Goal: Use online tool/utility: Utilize a website feature to perform a specific function

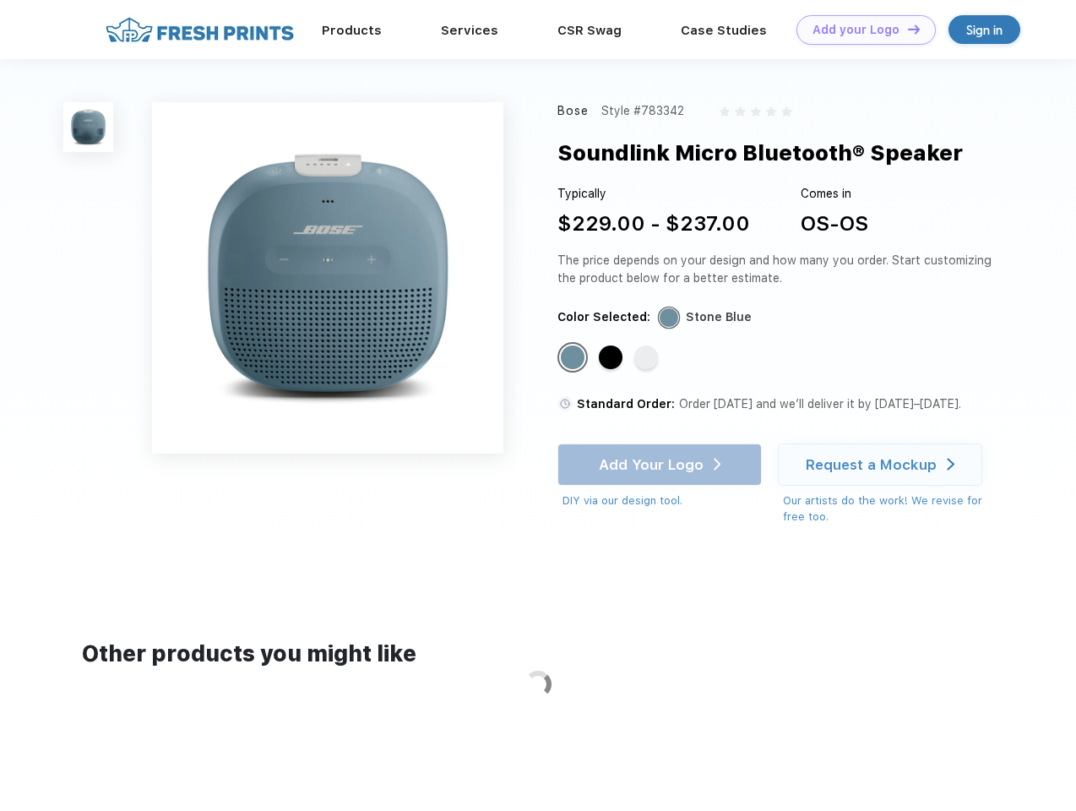
click at [860, 30] on link "Add your Logo Design Tool" at bounding box center [866, 30] width 139 height 30
click at [0, 0] on div "Design Tool" at bounding box center [0, 0] width 0 height 0
click at [906, 29] on link "Add your Logo Design Tool" at bounding box center [866, 30] width 139 height 30
click at [89, 127] on img at bounding box center [88, 127] width 50 height 50
click at [574, 358] on div "Standard Color" at bounding box center [573, 357] width 24 height 24
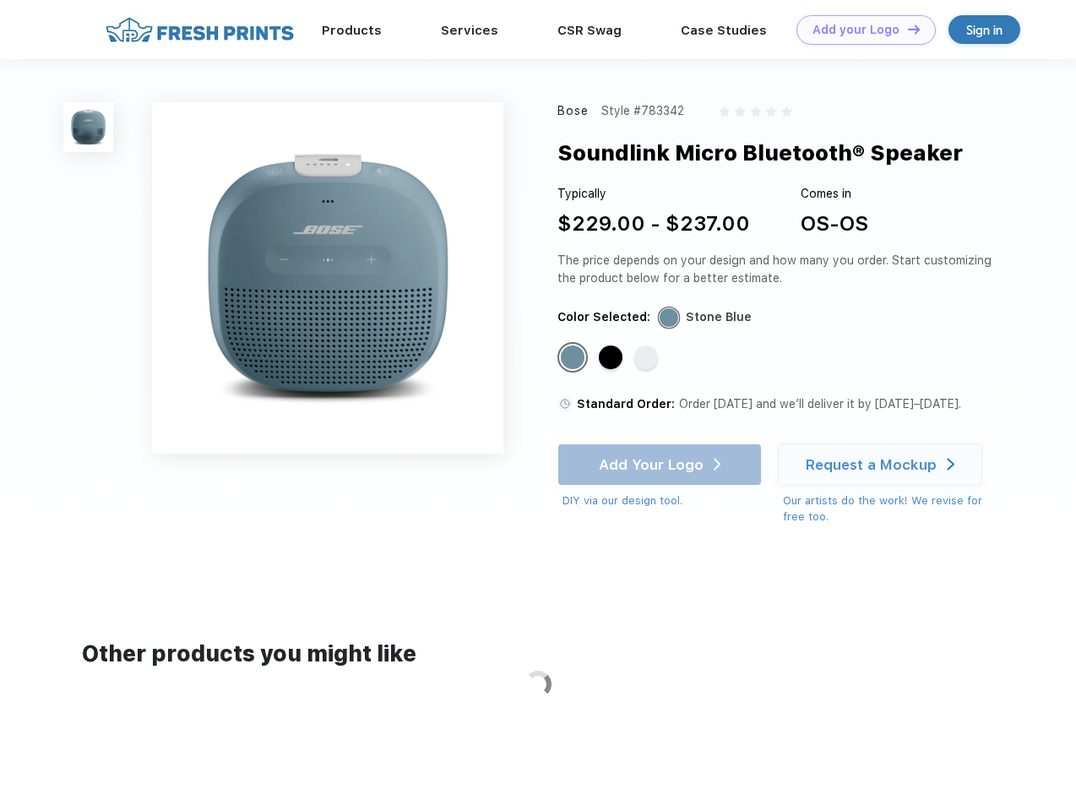
click at [612, 358] on div "Standard Color" at bounding box center [611, 357] width 24 height 24
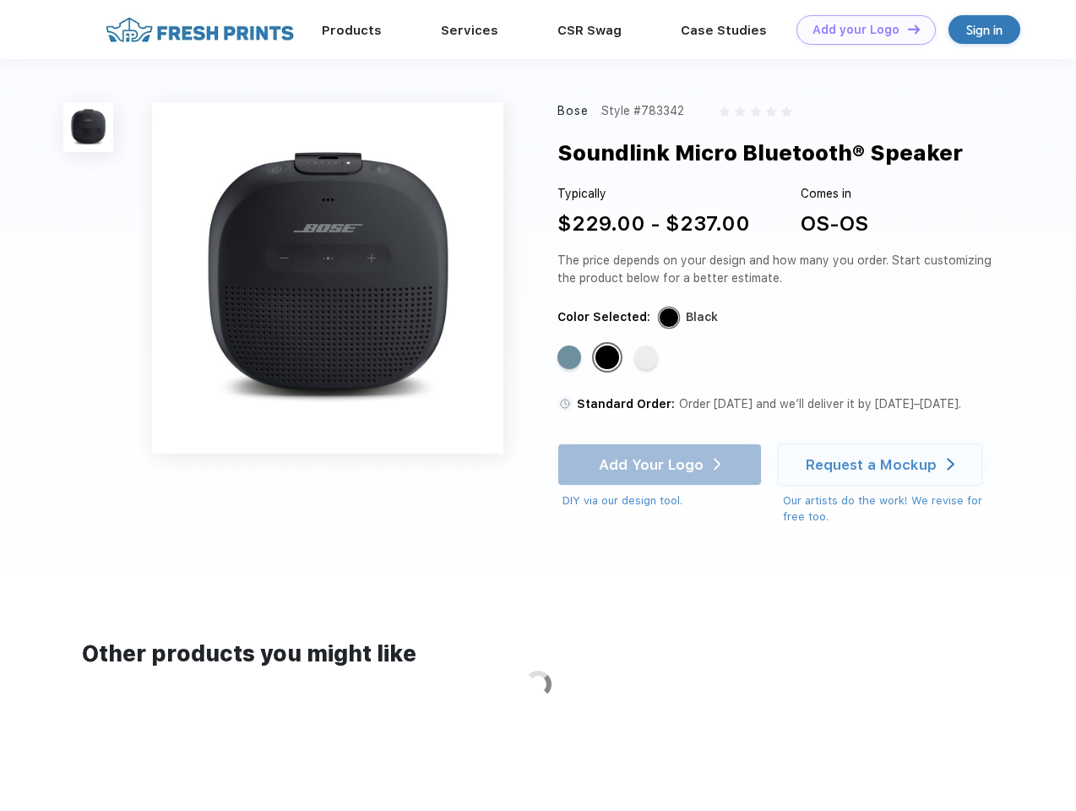
click at [648, 358] on div "Standard Color" at bounding box center [646, 357] width 24 height 24
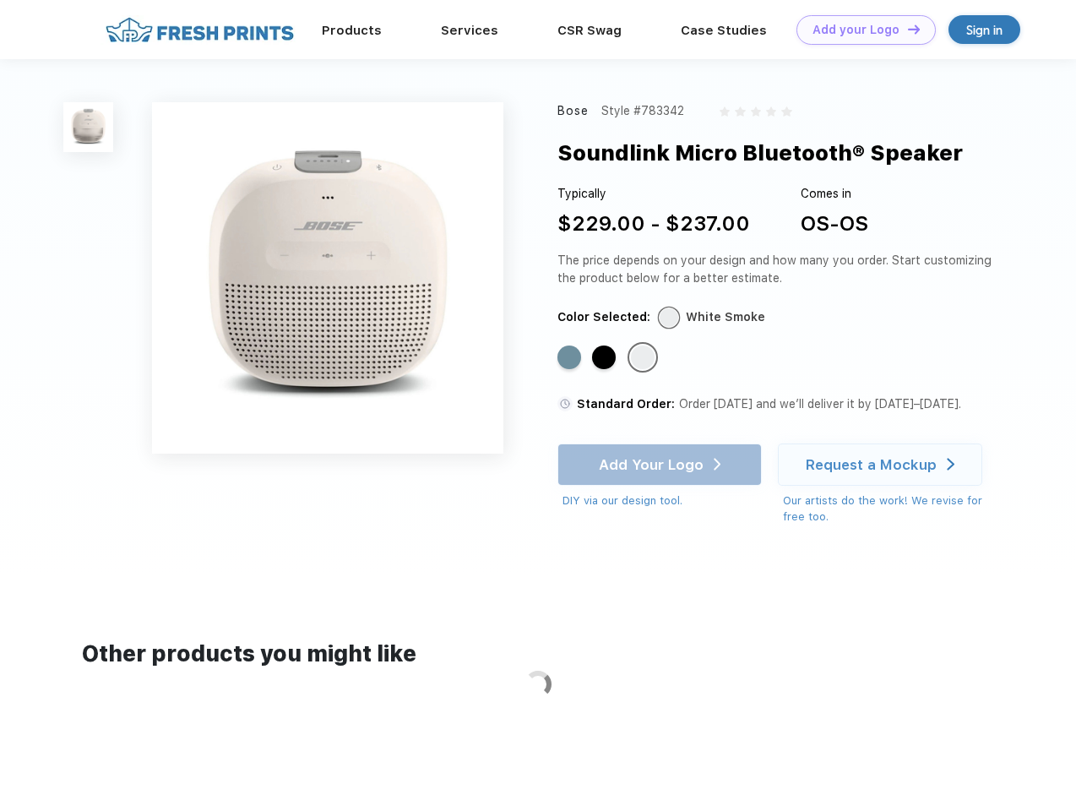
click at [661, 465] on div "Add Your Logo DIY via our design tool. Ah shoot! This product isn't up in our d…" at bounding box center [660, 476] width 204 height 66
click at [883, 465] on div "Request a Mockup" at bounding box center [871, 464] width 131 height 17
